Goal: Task Accomplishment & Management: Manage account settings

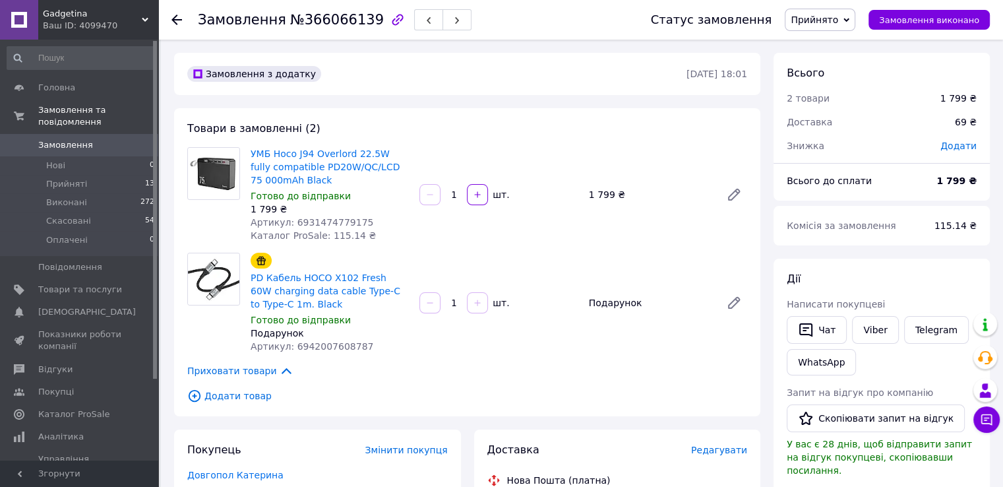
drag, startPoint x: 482, startPoint y: 228, endPoint x: 456, endPoint y: 226, distance: 25.1
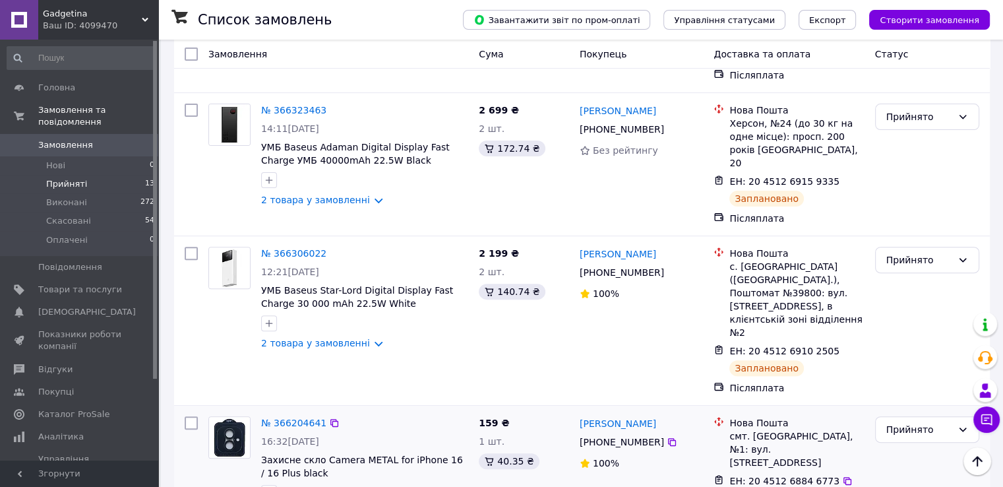
scroll to position [351, 0]
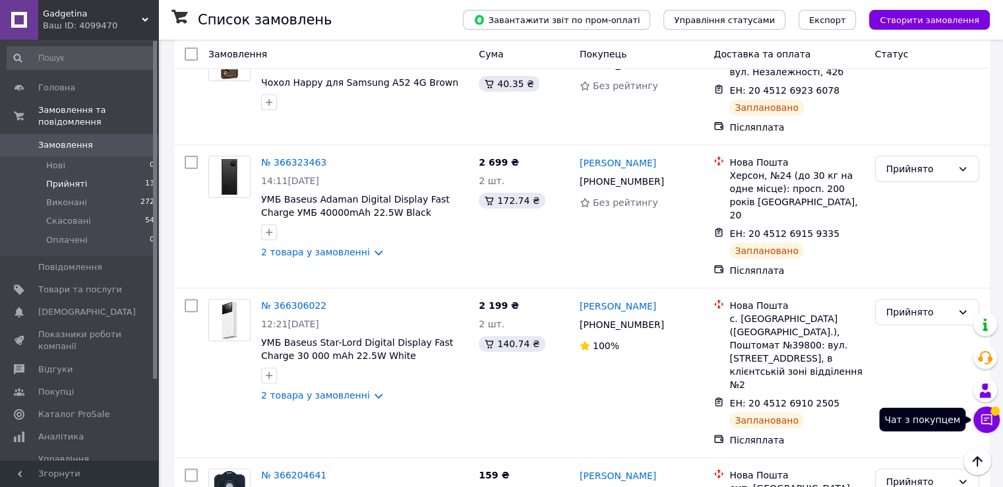
click at [985, 421] on icon at bounding box center [986, 419] width 13 height 13
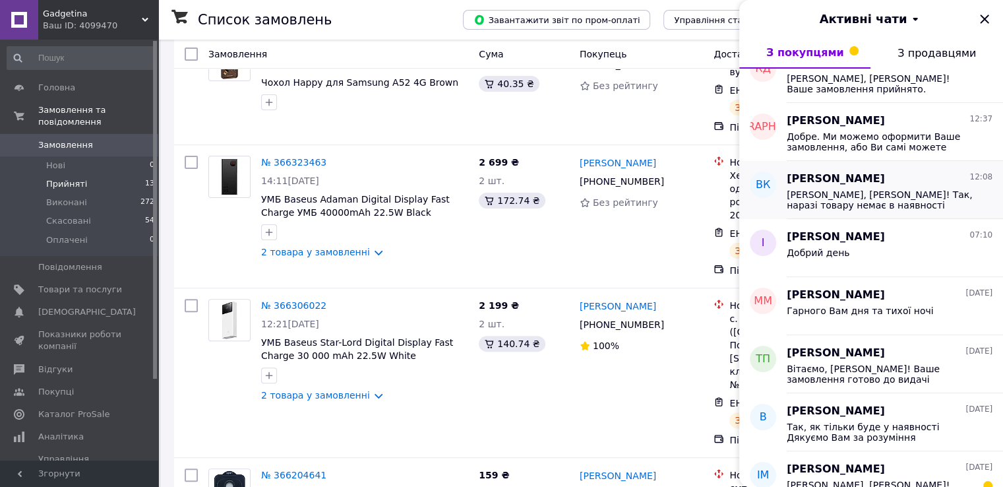
scroll to position [0, 0]
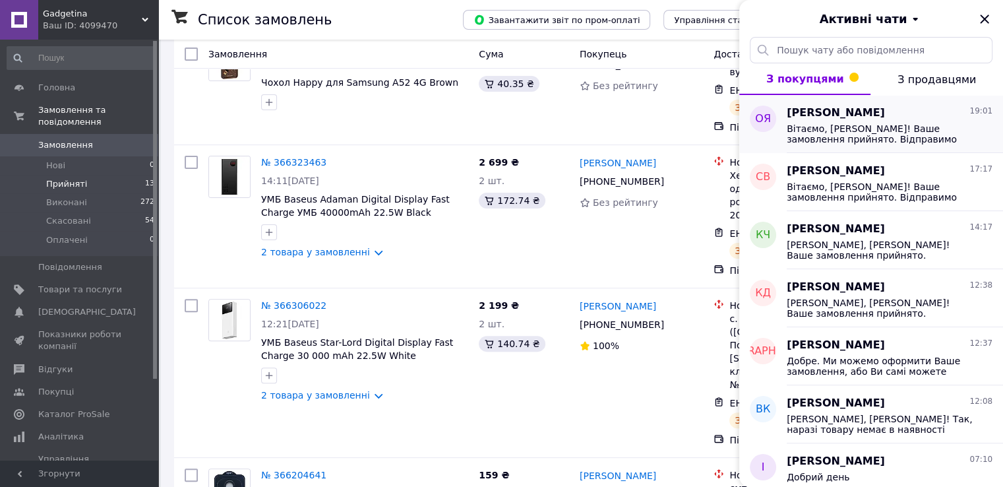
click at [852, 129] on span "Вітаємо, [PERSON_NAME]! Ваше замовлення прийнято. Відправимо завтра, впродовж д…" at bounding box center [880, 133] width 187 height 21
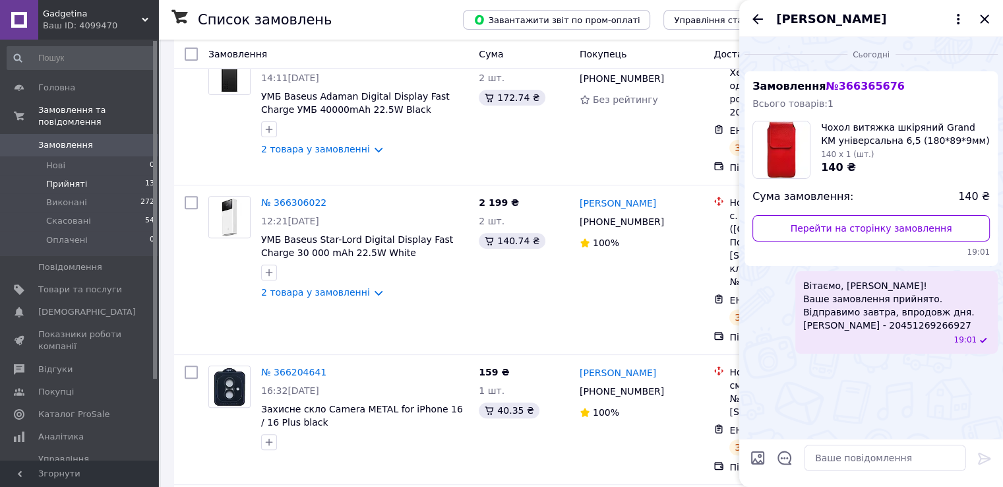
scroll to position [615, 0]
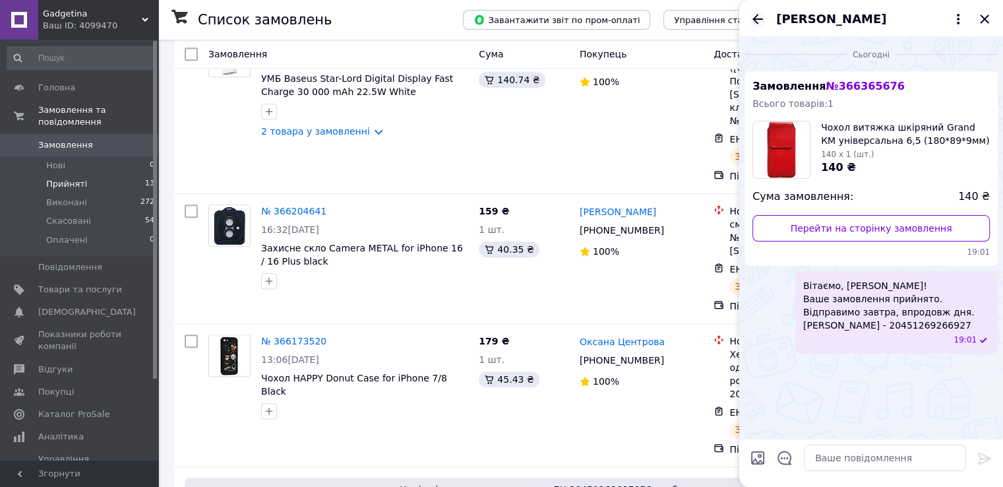
click at [757, 16] on icon "Назад" at bounding box center [758, 19] width 11 height 10
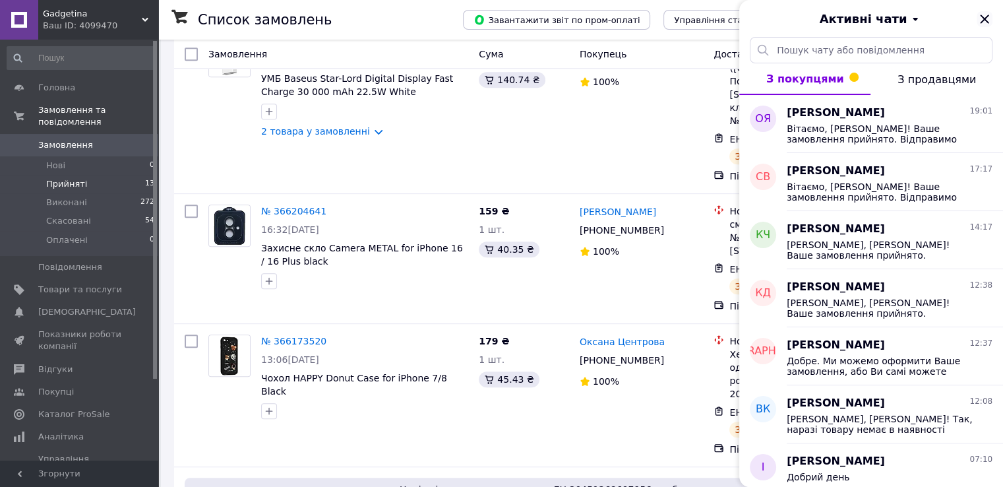
click at [982, 16] on icon "Закрити" at bounding box center [985, 19] width 16 height 16
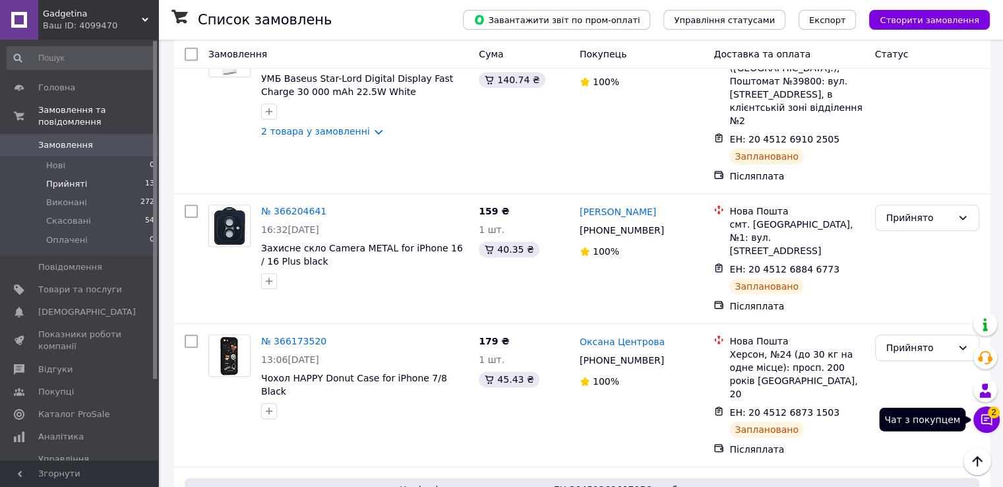
click at [987, 409] on button "Чат з покупцем 2" at bounding box center [987, 419] width 26 height 26
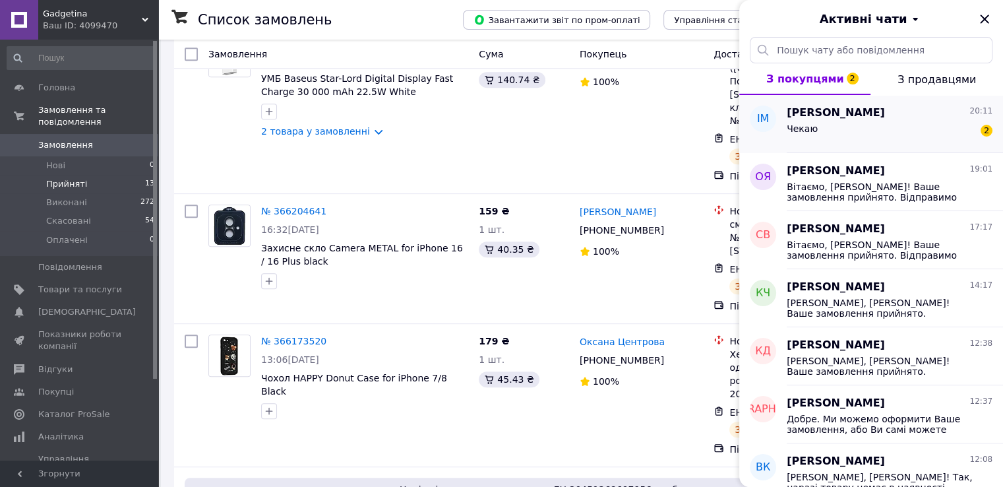
click at [868, 128] on div "Чекаю 2" at bounding box center [890, 131] width 206 height 21
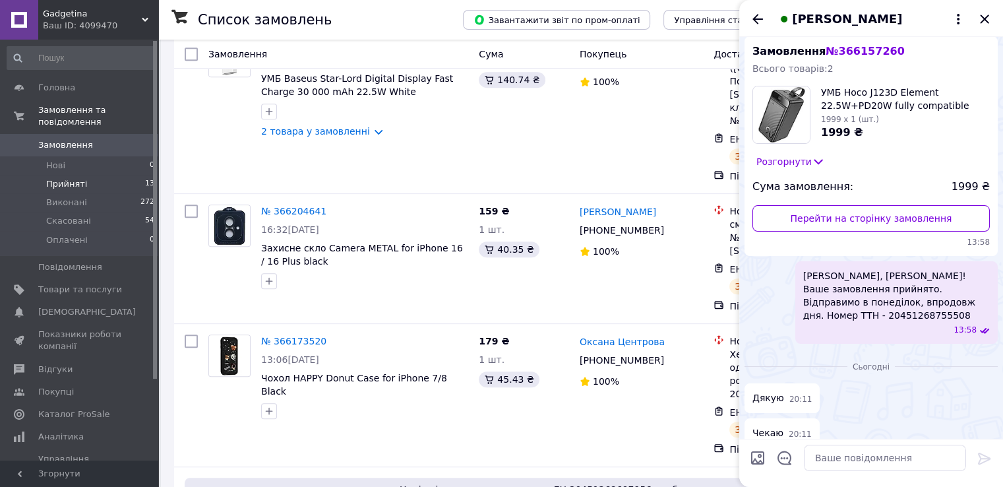
scroll to position [50, 0]
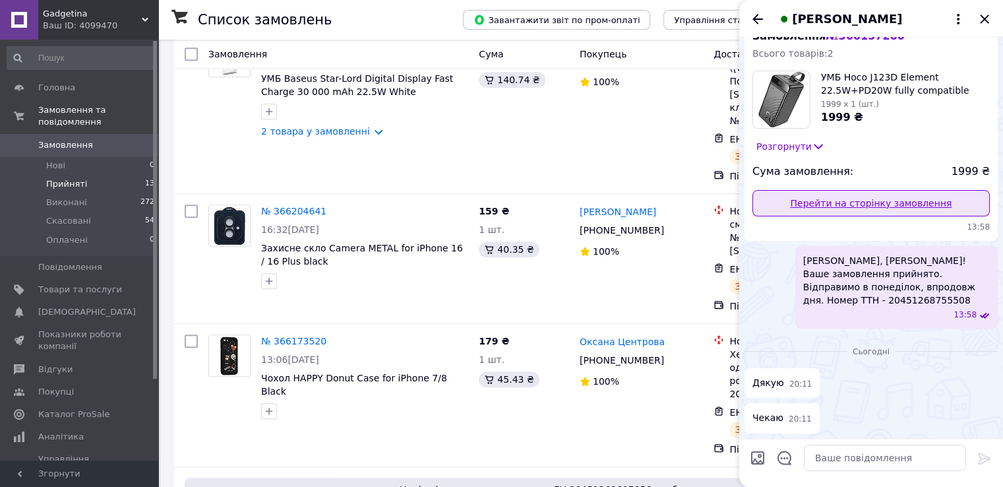
click at [877, 204] on link "Перейти на сторінку замовлення" at bounding box center [871, 203] width 237 height 26
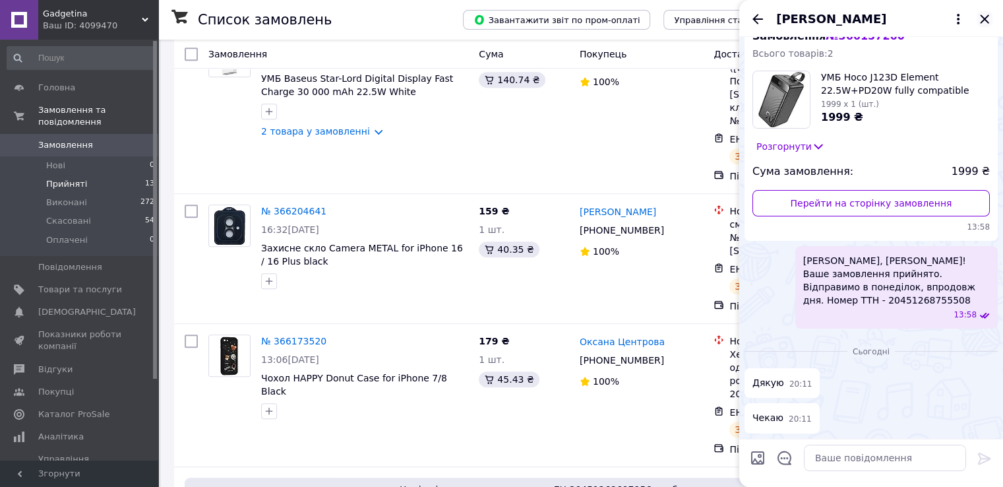
click at [987, 15] on icon "Закрити" at bounding box center [984, 19] width 9 height 9
